Goal: Information Seeking & Learning: Learn about a topic

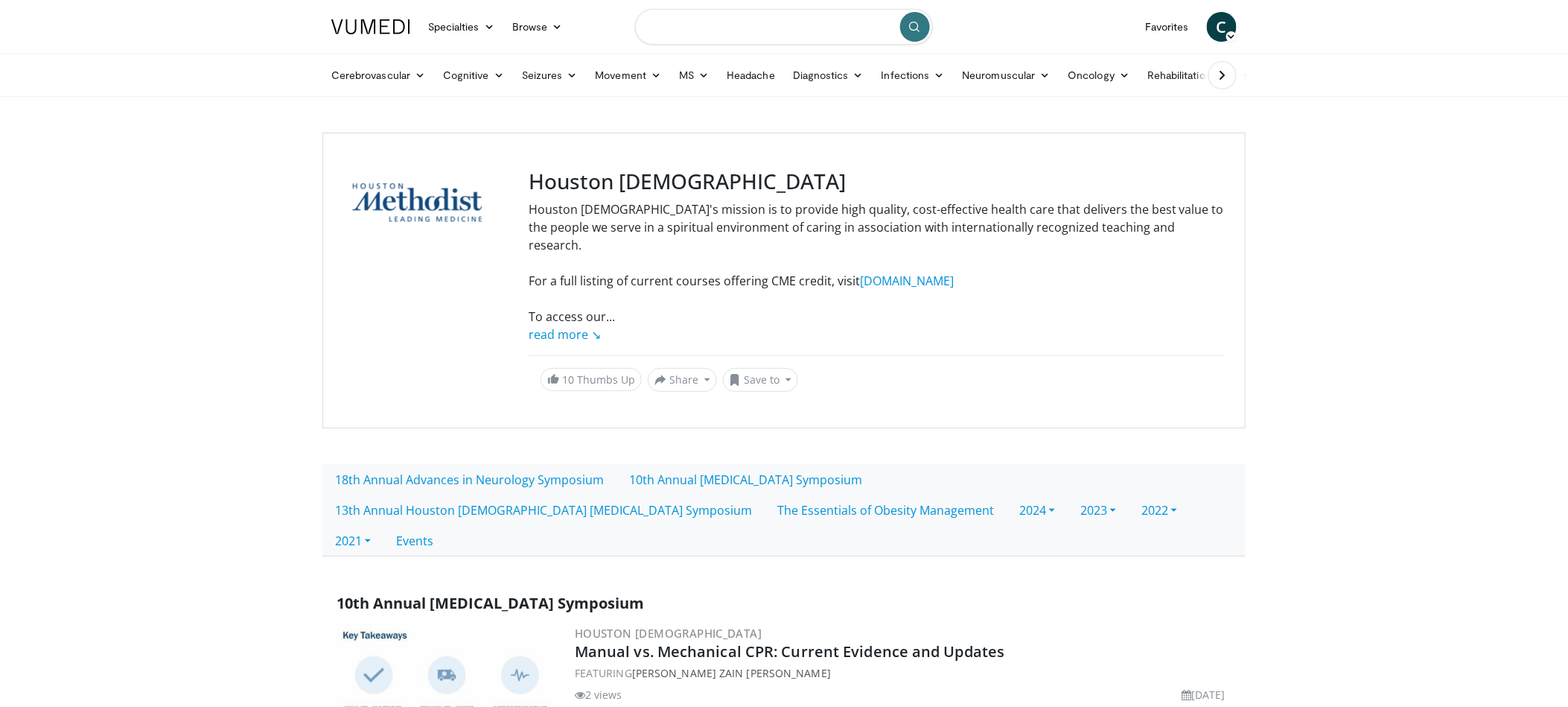
click at [716, 29] on input "Search topics, interventions" at bounding box center [784, 27] width 298 height 36
type input "**********"
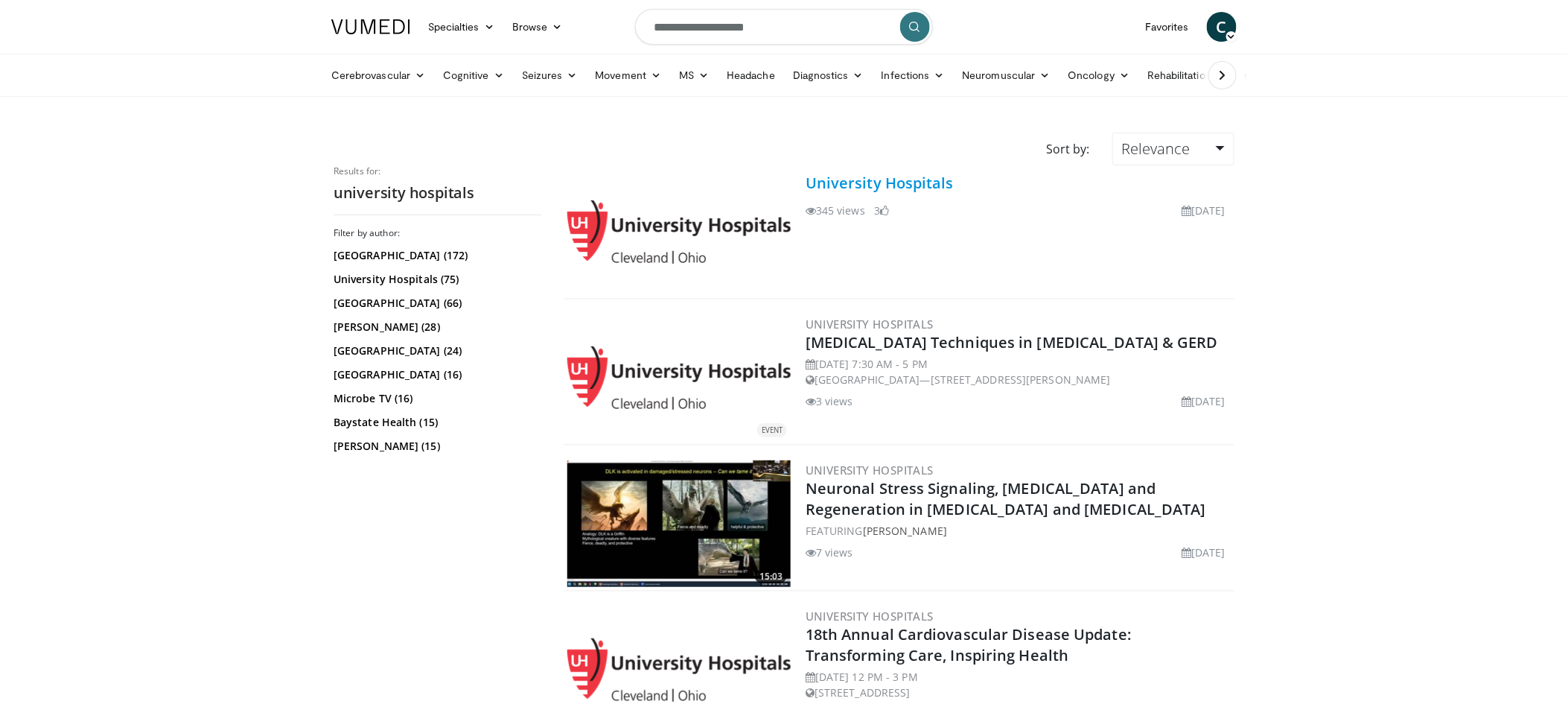
click at [863, 182] on link "University Hospitals" at bounding box center [879, 182] width 148 height 20
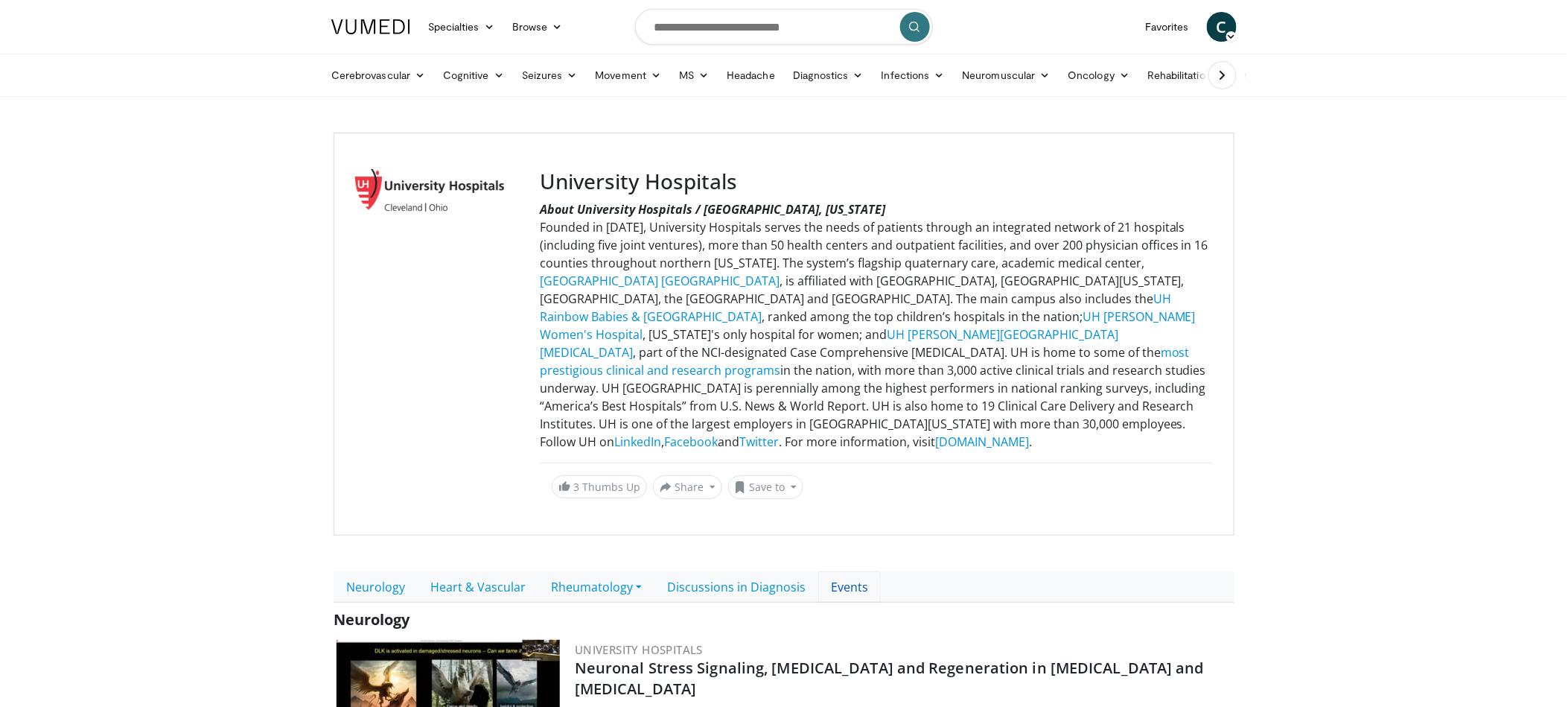
click at [845, 580] on link "Events" at bounding box center [849, 587] width 62 height 32
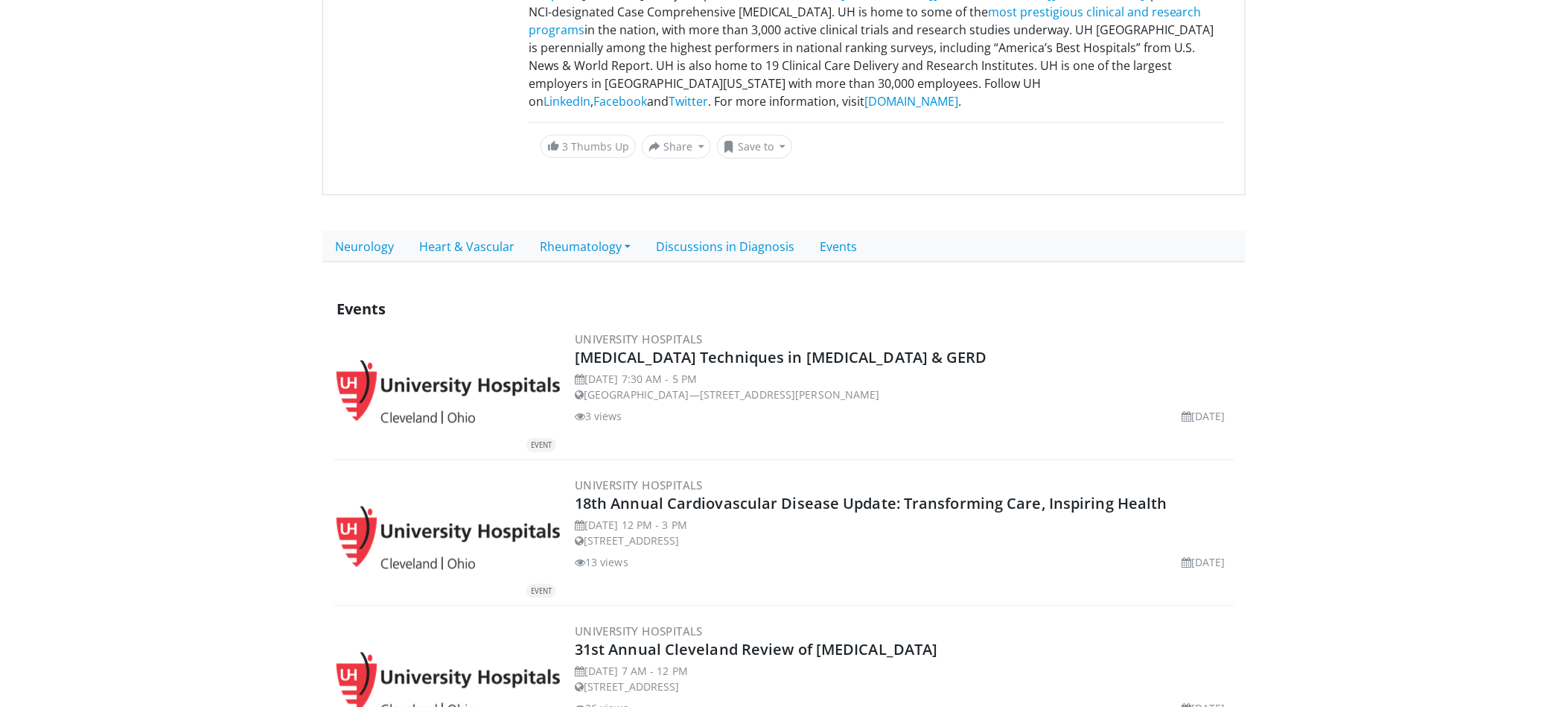
scroll to position [342, 0]
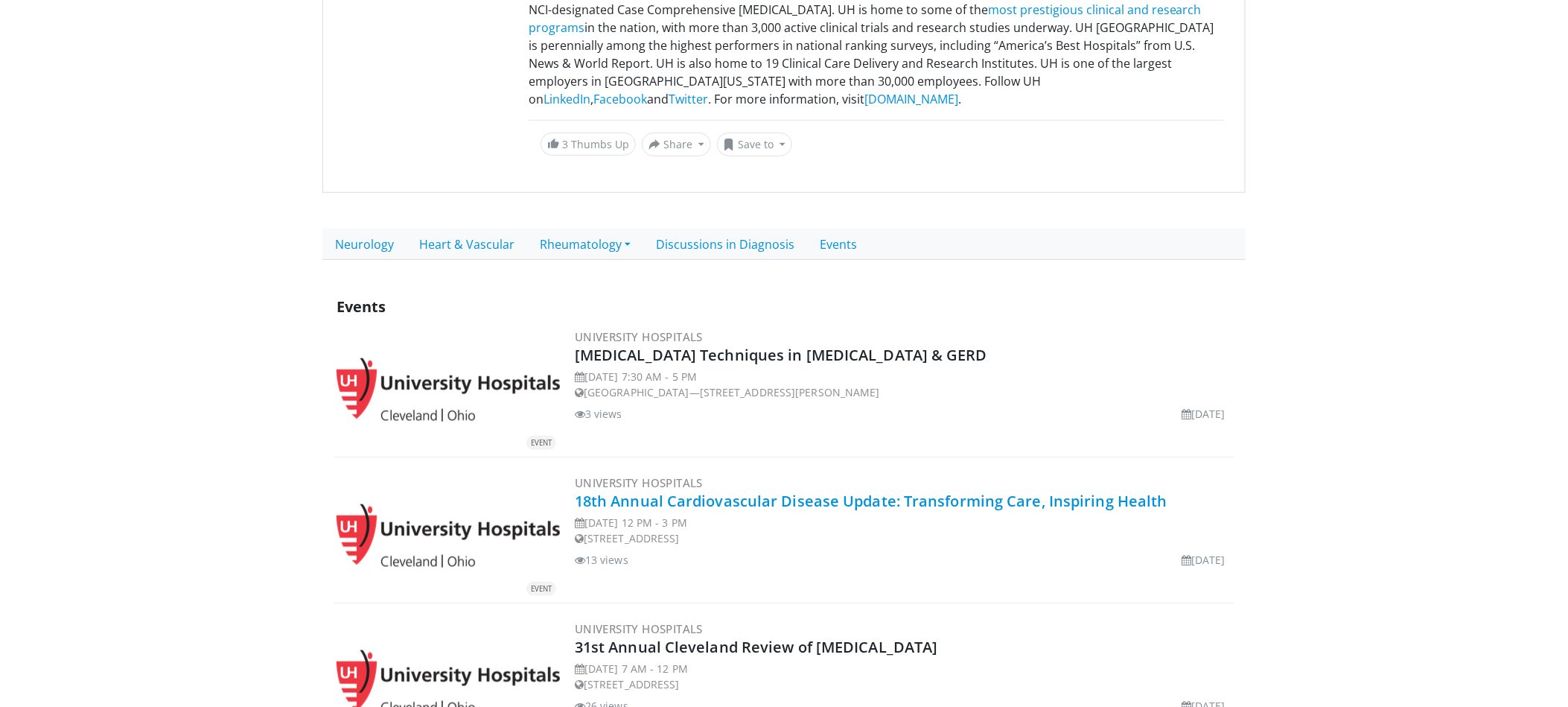
click at [891, 490] on link "18th Annual Cardiovascular Disease Update: Transforming Care, Inspiring Health" at bounding box center [871, 500] width 592 height 20
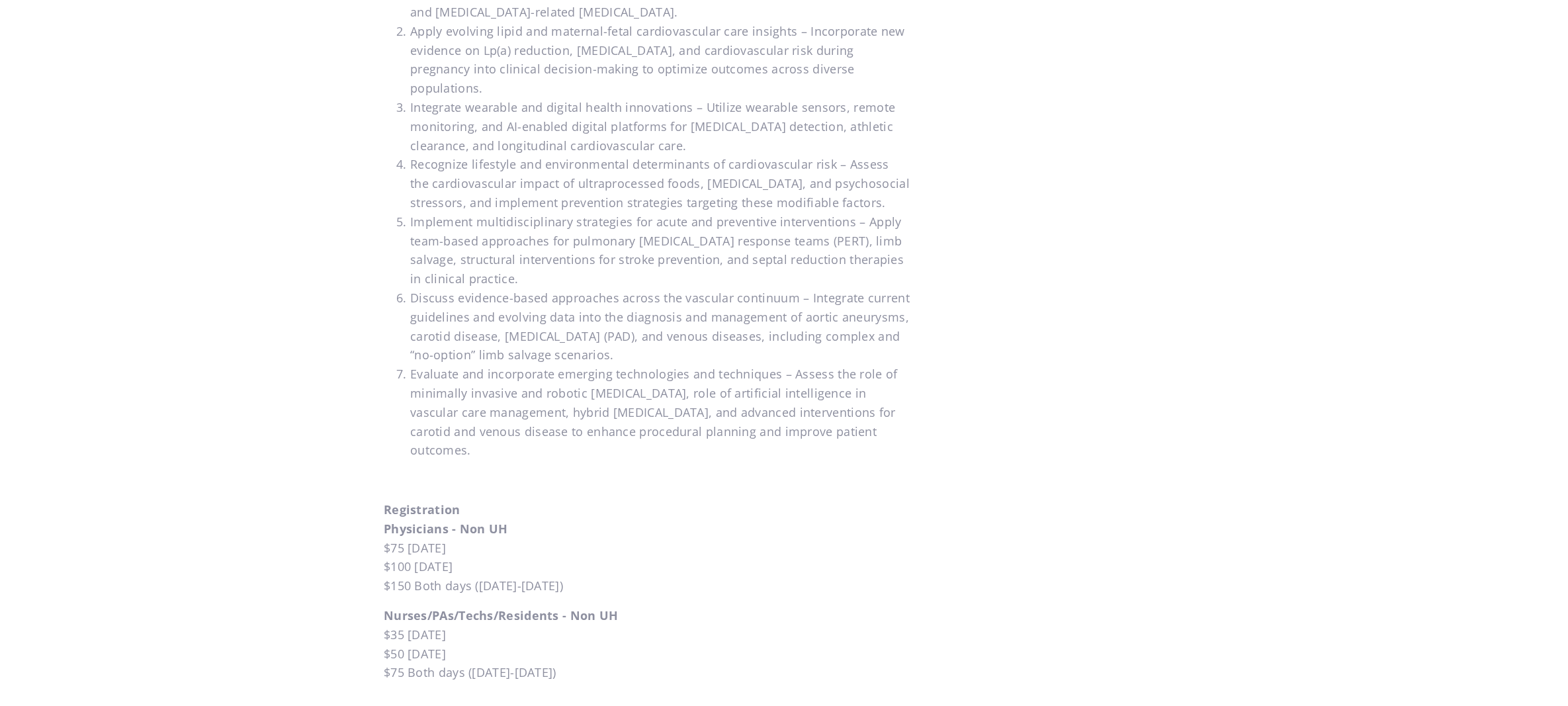
scroll to position [1547, 0]
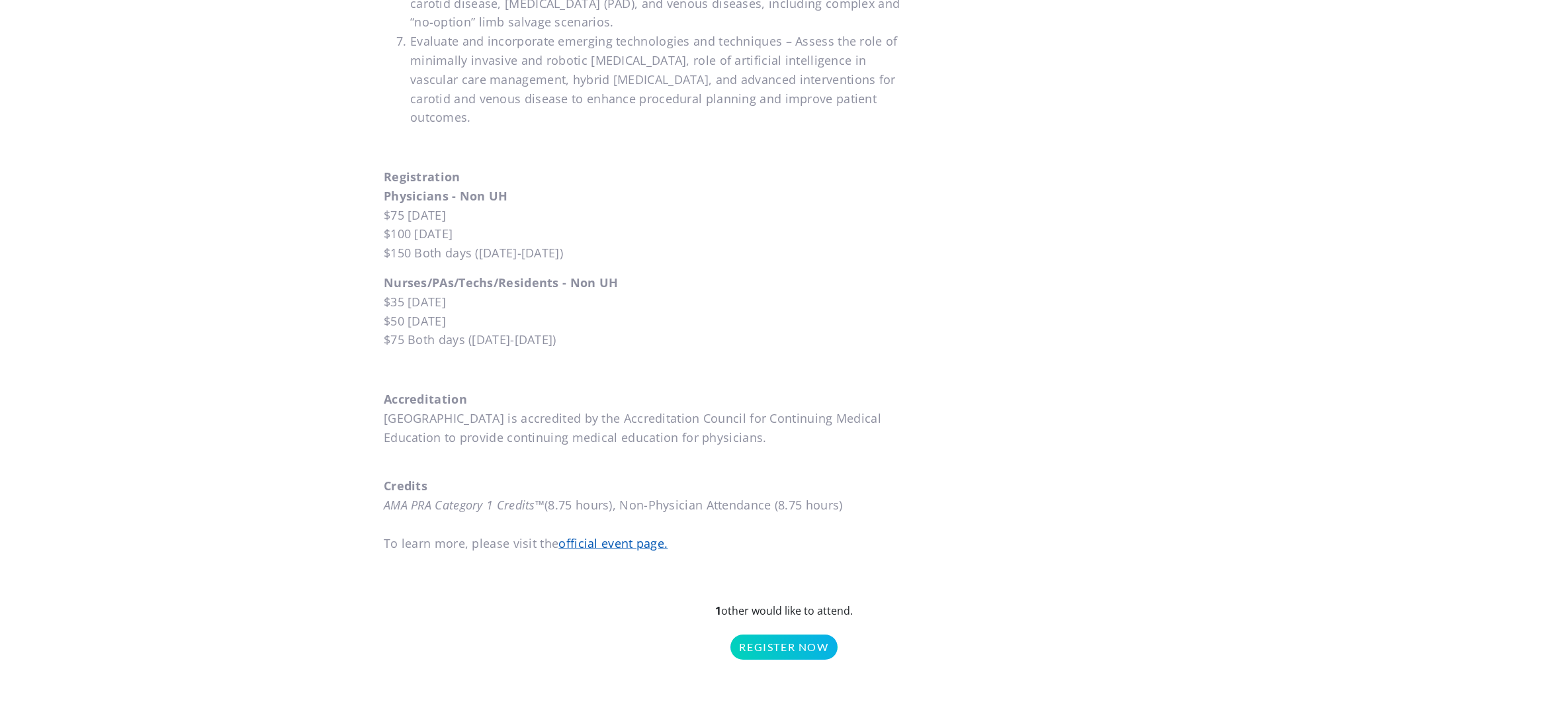
click at [610, 535] on link "official event page." at bounding box center [613, 543] width 109 height 16
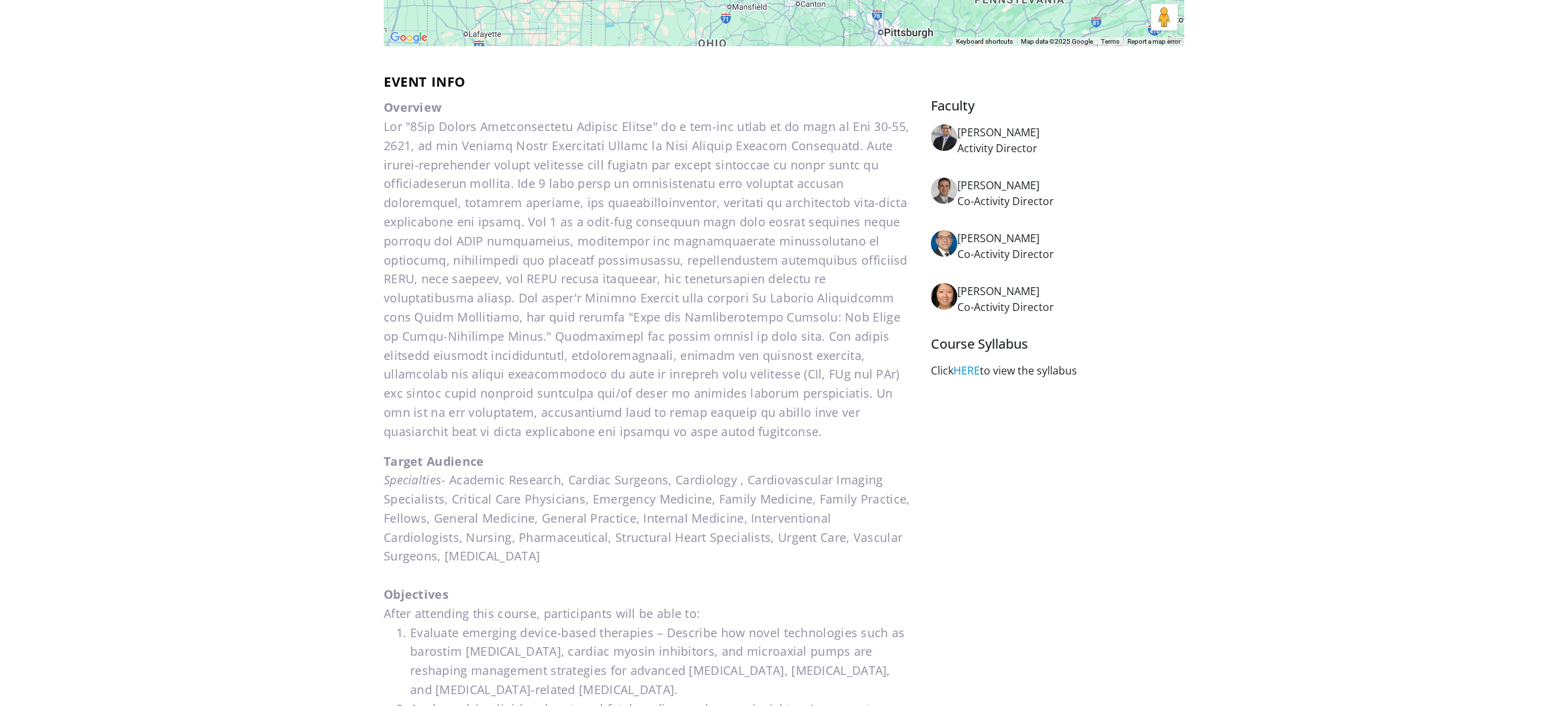
scroll to position [528, 0]
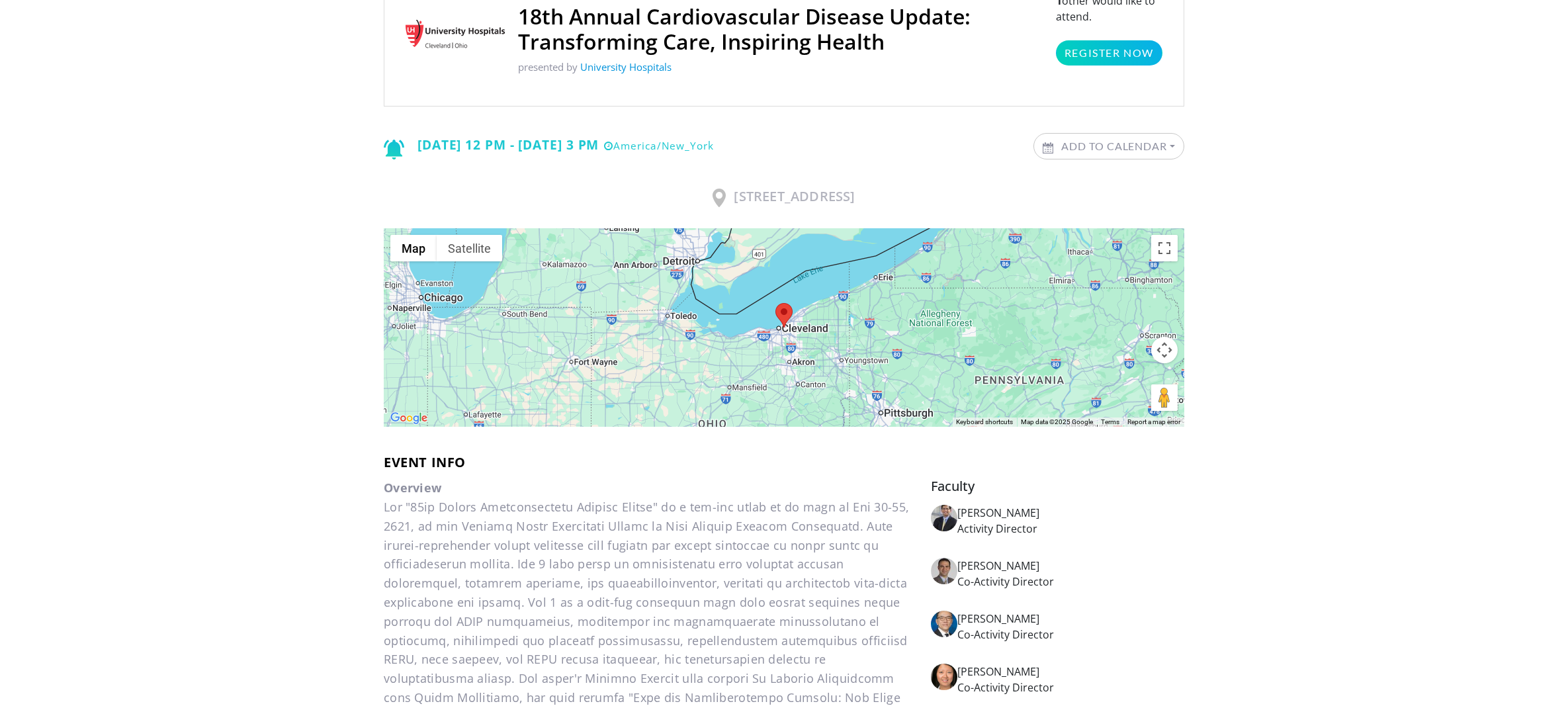
scroll to position [0, 0]
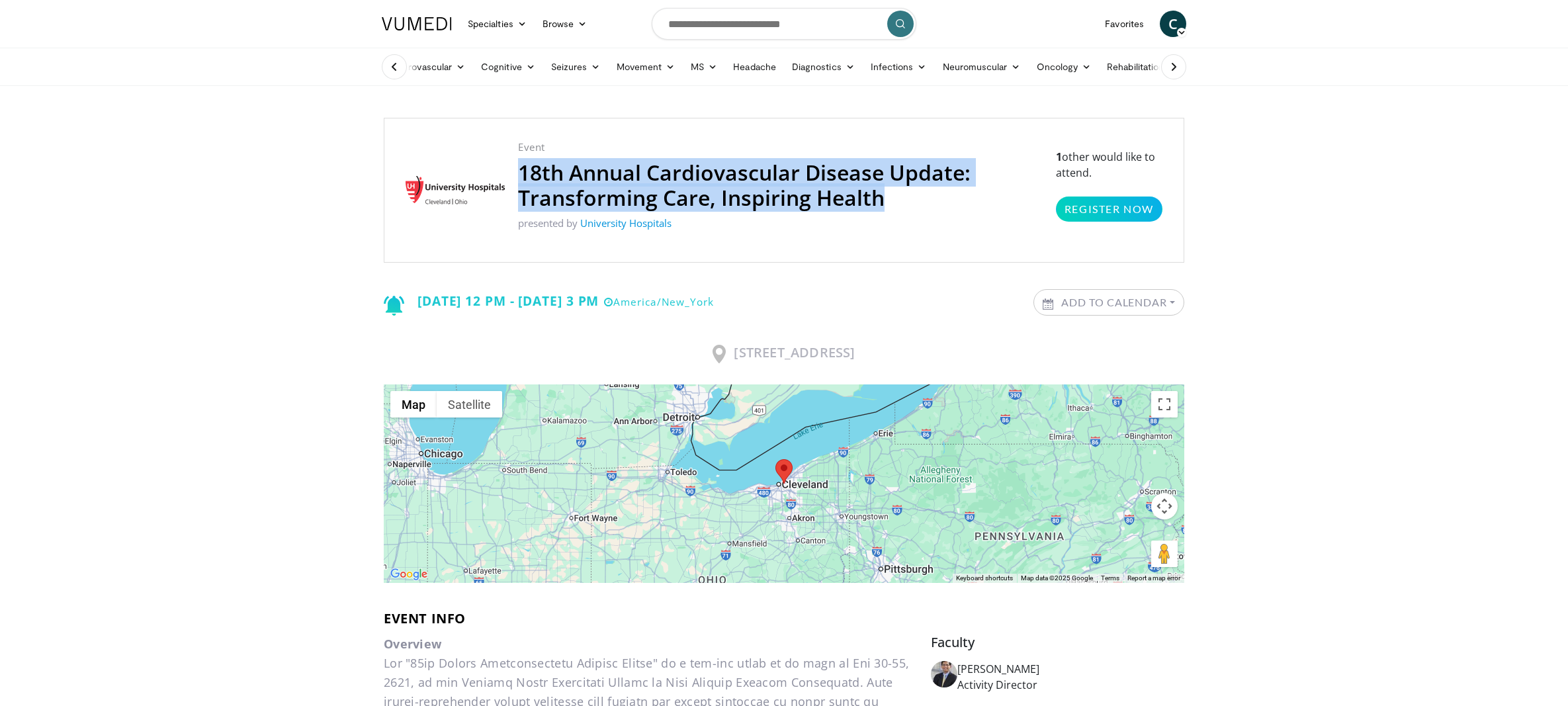
drag, startPoint x: 880, startPoint y: 193, endPoint x: 516, endPoint y: 167, distance: 364.9
click at [516, 167] on div "Event 18th Annual Cardiovascular Disease Update: Transforming Care, Inspiring H…" at bounding box center [780, 190] width 551 height 101
copy h2 "18th Annual Cardiovascular Disease Update: Transforming Care, Inspiring Health"
click at [787, 192] on h2 "18th Annual Cardiovascular Disease Update: Transforming Care, Inspiring Health" at bounding box center [781, 185] width 525 height 51
drag, startPoint x: 961, startPoint y: 170, endPoint x: 522, endPoint y: 169, distance: 439.0
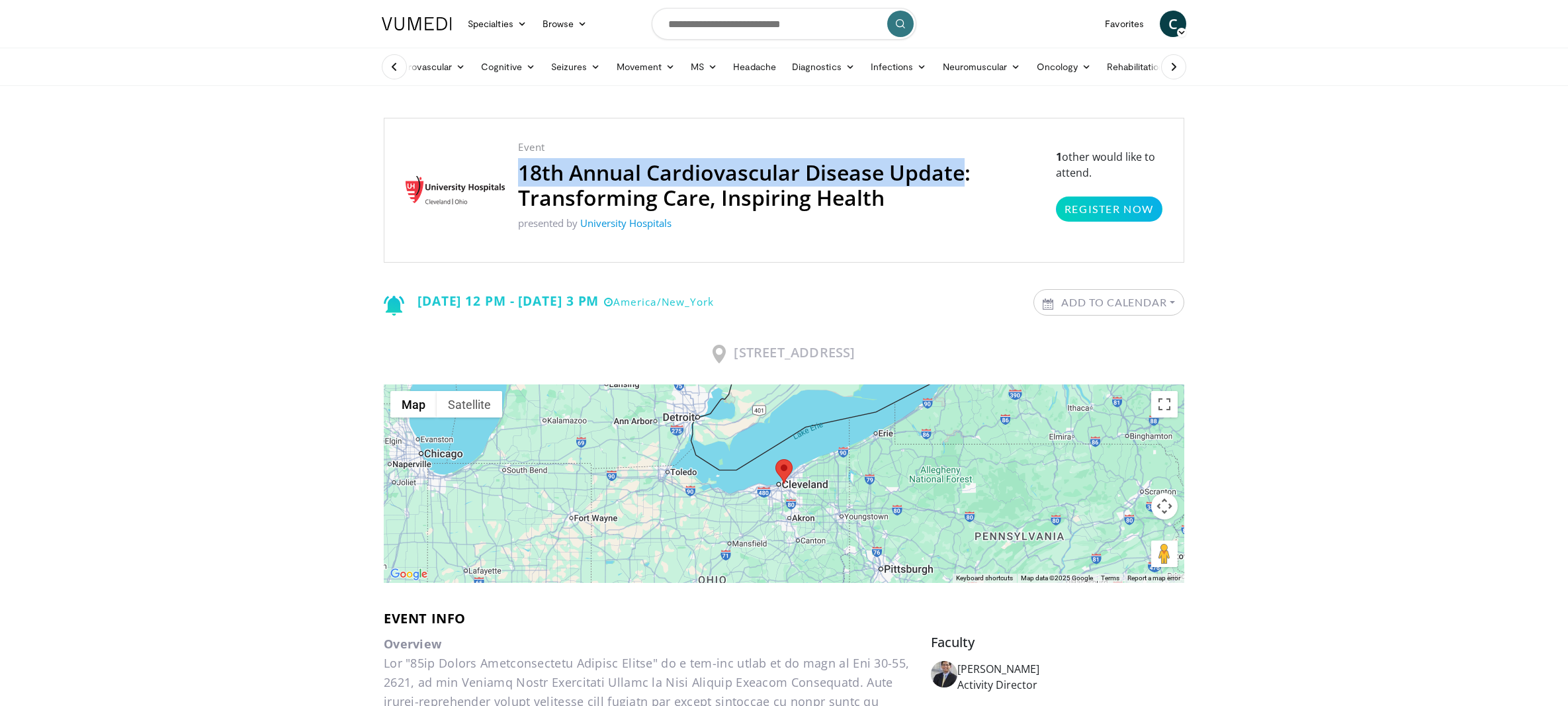
click at [522, 169] on h2 "18th Annual Cardiovascular Disease Update: Transforming Care, Inspiring Health" at bounding box center [781, 185] width 525 height 51
copy h2 "18th Annual Cardiovascular Disease Update"
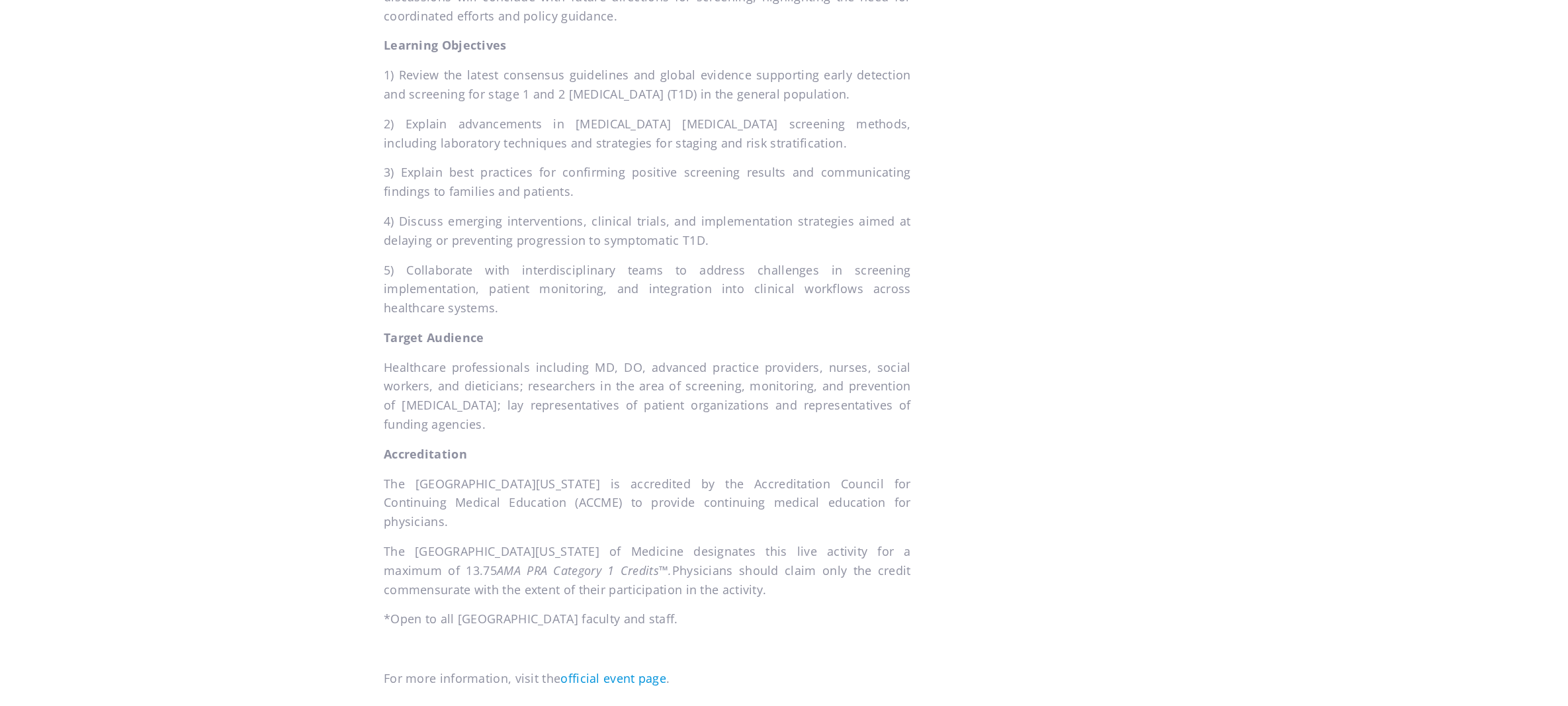
scroll to position [1036, 0]
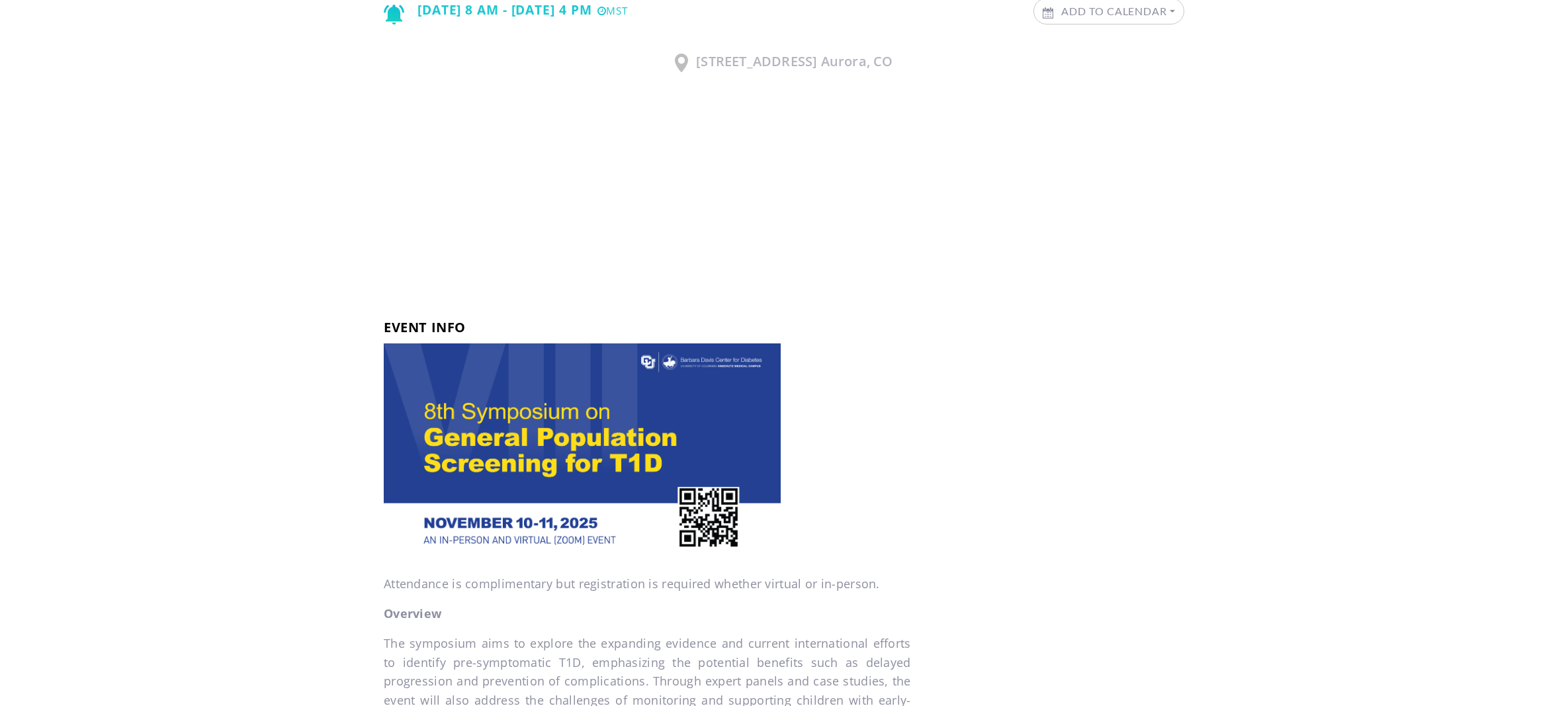
scroll to position [253, 0]
